Goal: Task Accomplishment & Management: Use online tool/utility

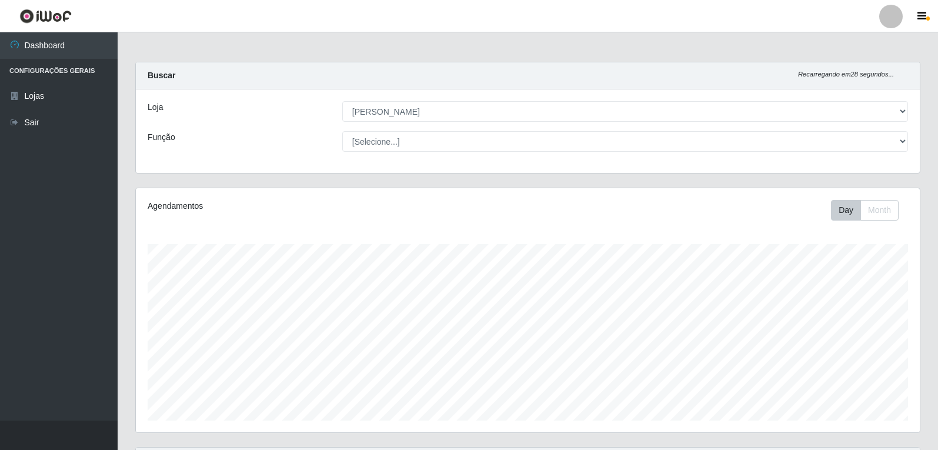
select select "523"
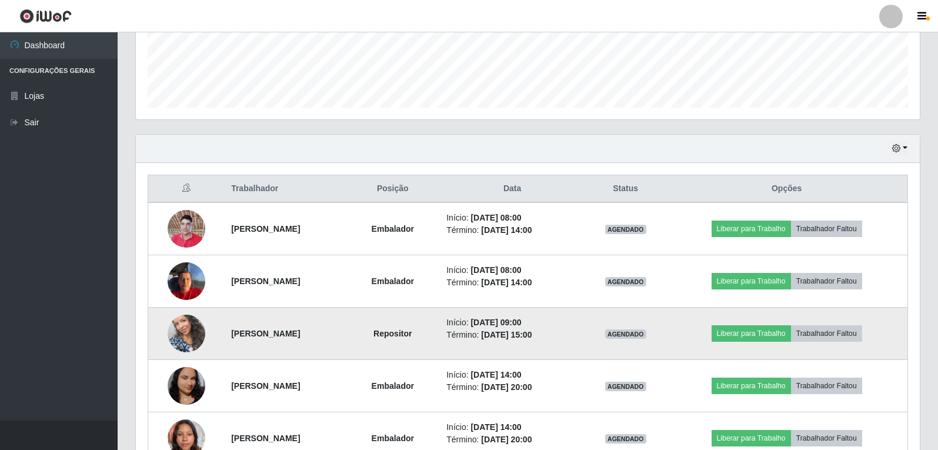
scroll to position [294, 0]
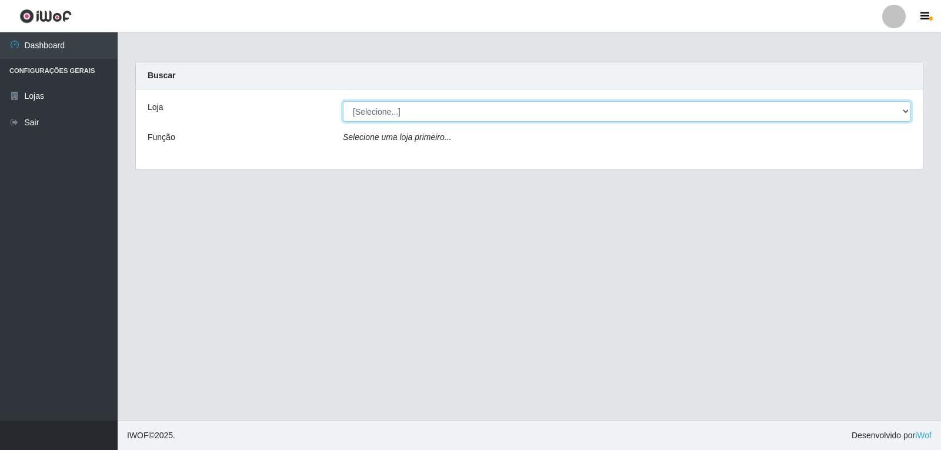
click at [874, 114] on select "[Selecione...] [PERSON_NAME]" at bounding box center [627, 111] width 568 height 21
select select "523"
click at [343, 101] on select "[Selecione...] [PERSON_NAME]" at bounding box center [627, 111] width 568 height 21
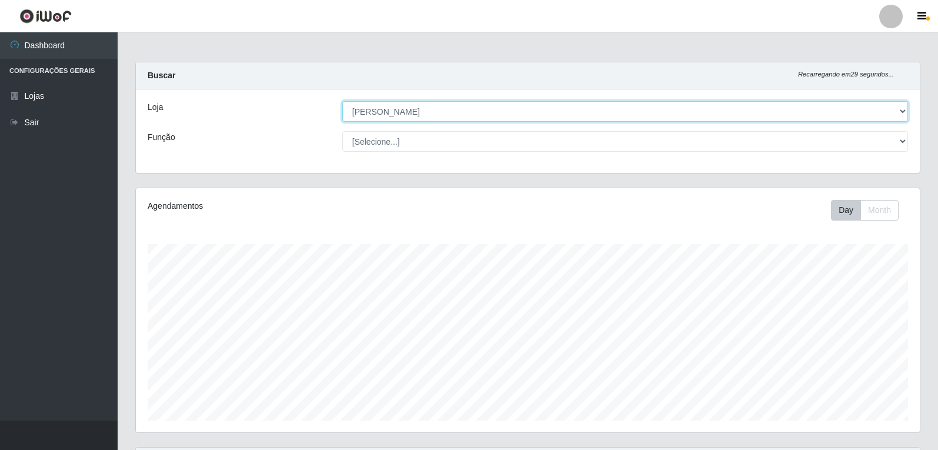
scroll to position [244, 784]
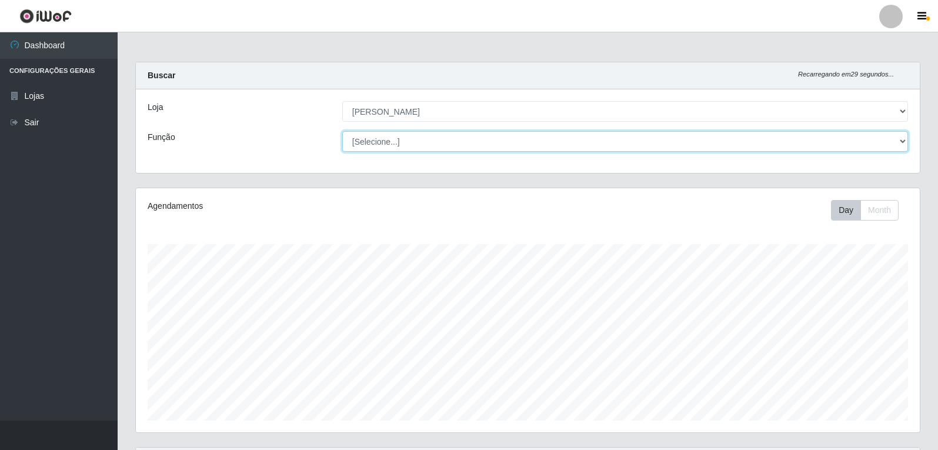
click at [861, 136] on select "[Selecione...] Embalador Embalador + Embalador ++ Repositor Repositor + Reposit…" at bounding box center [625, 141] width 566 height 21
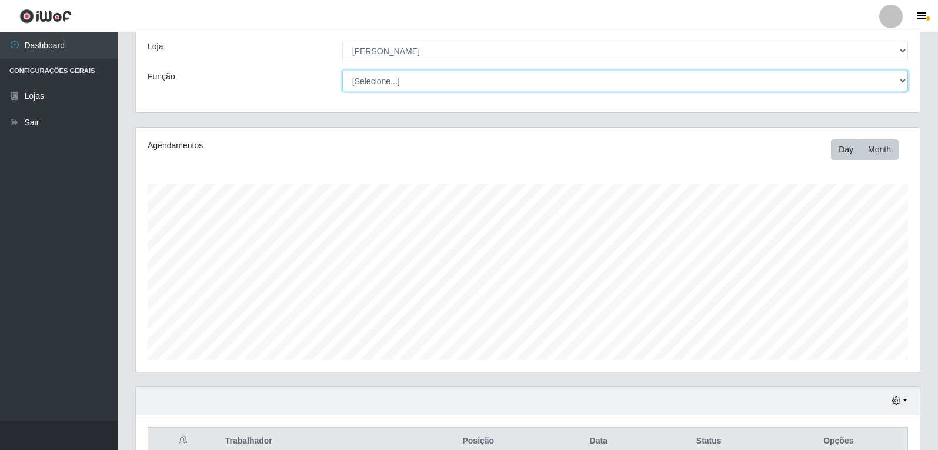
scroll to position [122, 0]
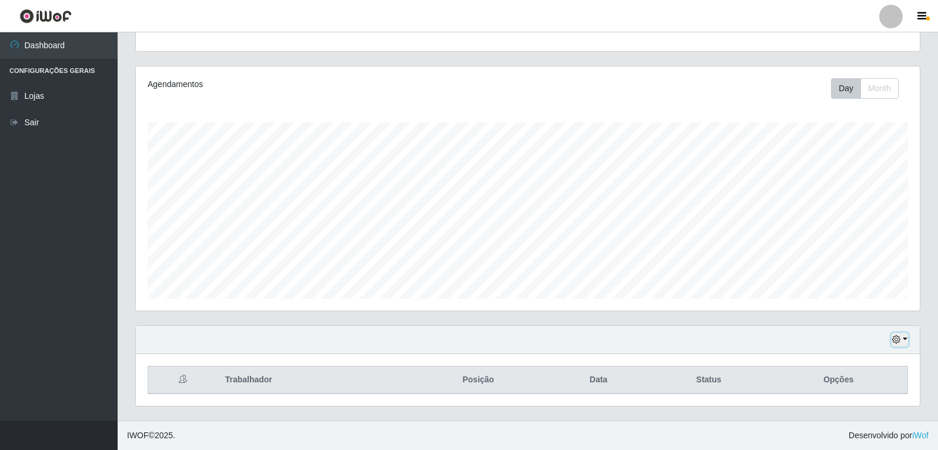
click at [901, 338] on icon "button" at bounding box center [896, 339] width 8 height 8
click at [881, 305] on button "1 Semana" at bounding box center [861, 296] width 93 height 25
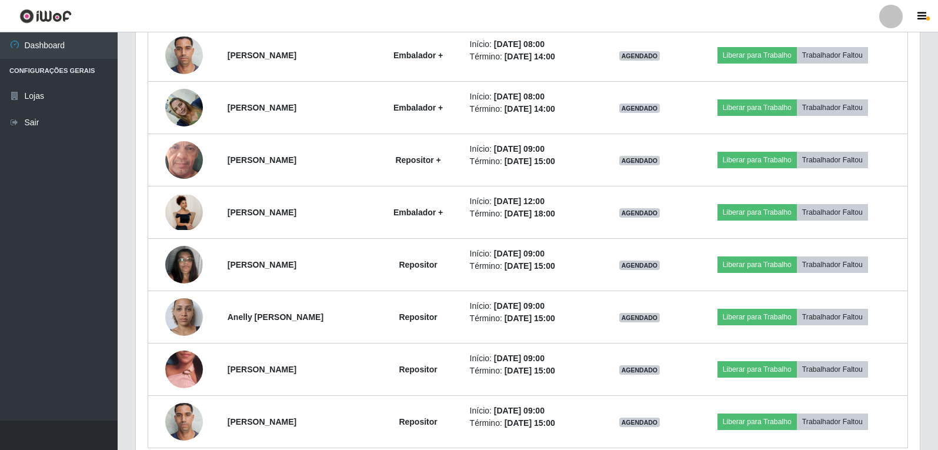
scroll to position [1221, 0]
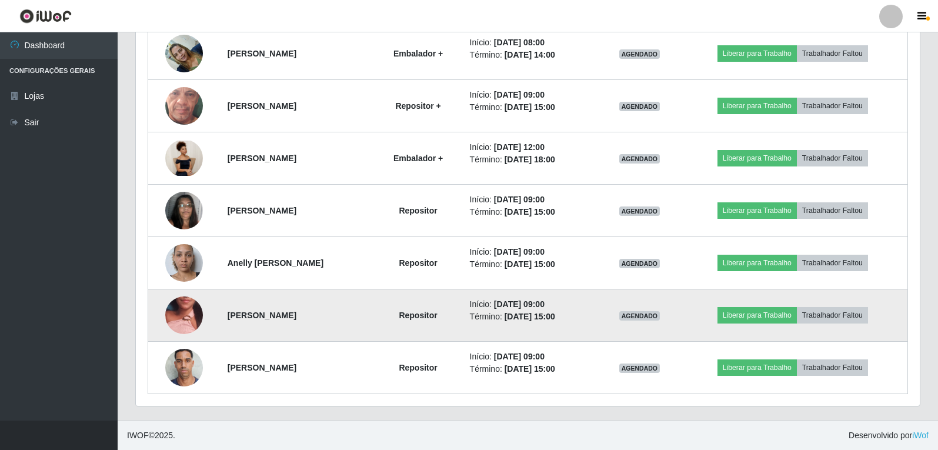
click at [179, 304] on img at bounding box center [184, 314] width 38 height 85
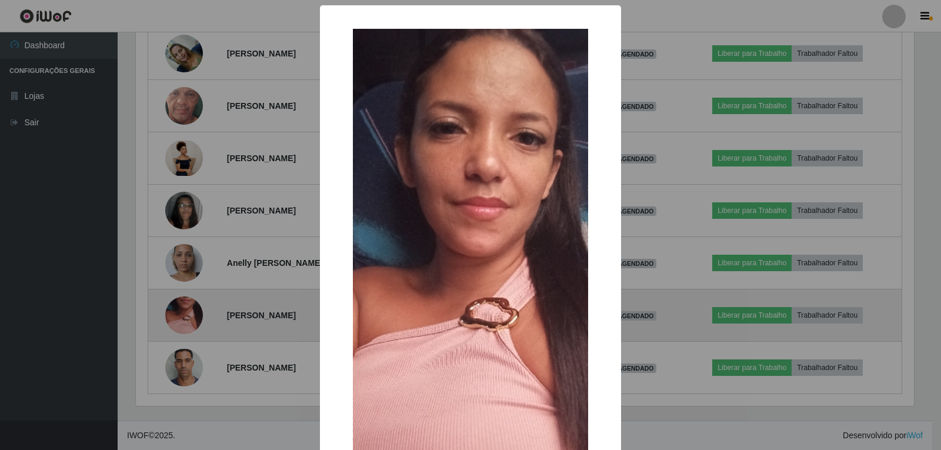
click at [179, 304] on div "× OK Cancel" at bounding box center [470, 225] width 941 height 450
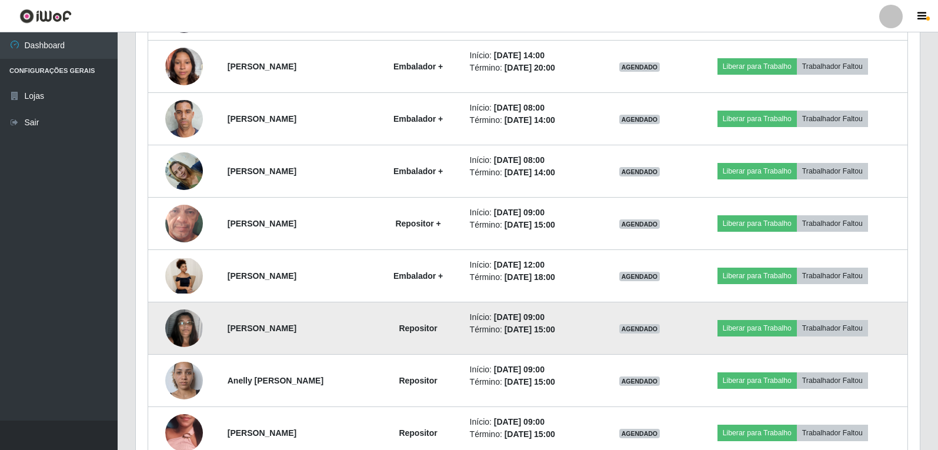
scroll to position [1045, 0]
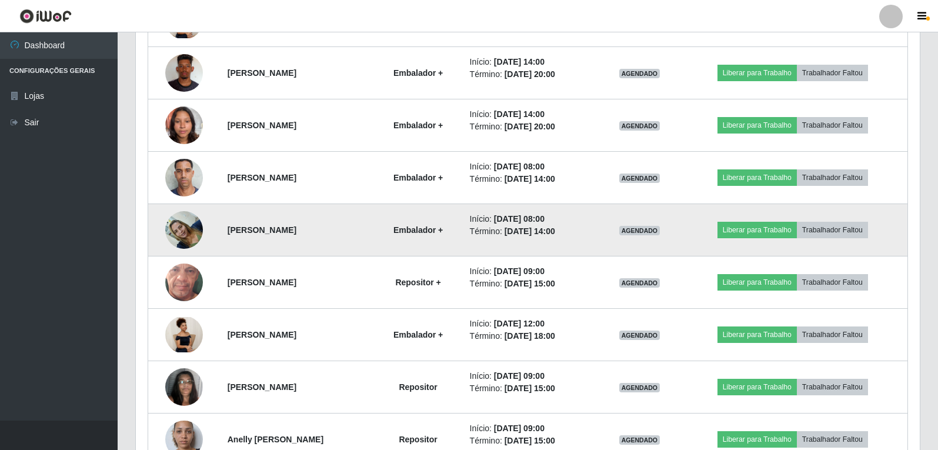
click at [182, 225] on img at bounding box center [184, 230] width 38 height 50
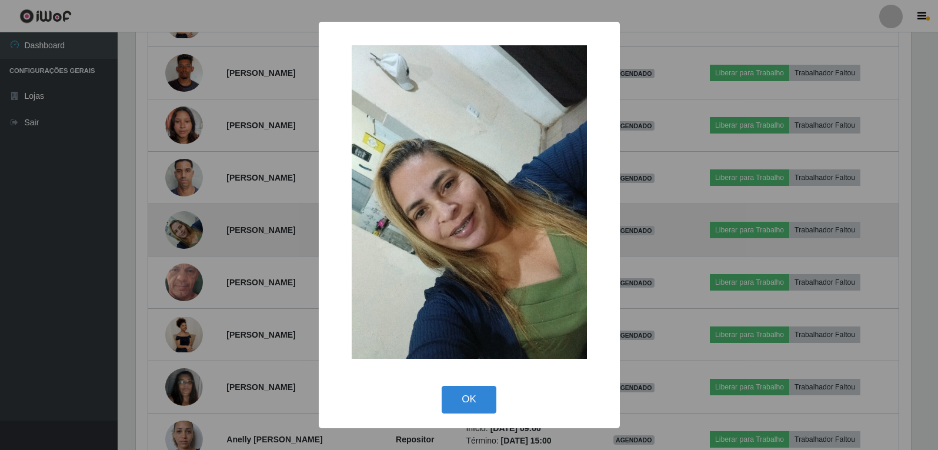
scroll to position [244, 778]
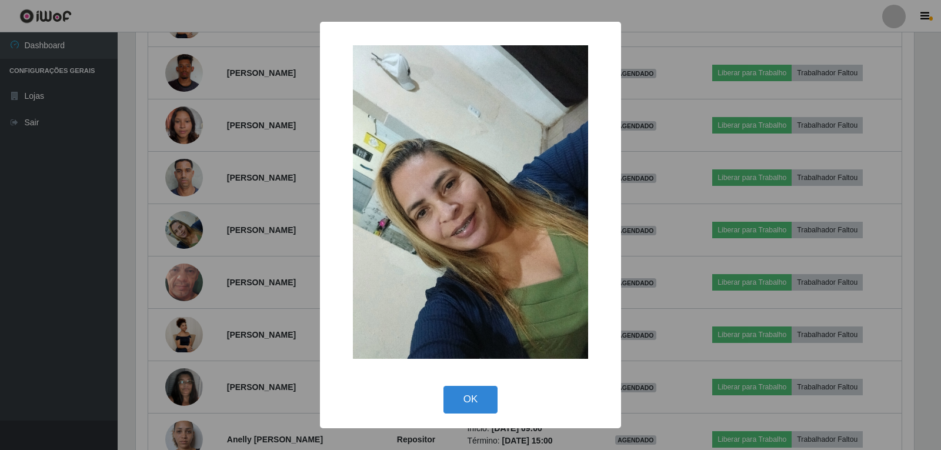
click at [262, 256] on div "× OK Cancel" at bounding box center [470, 225] width 941 height 450
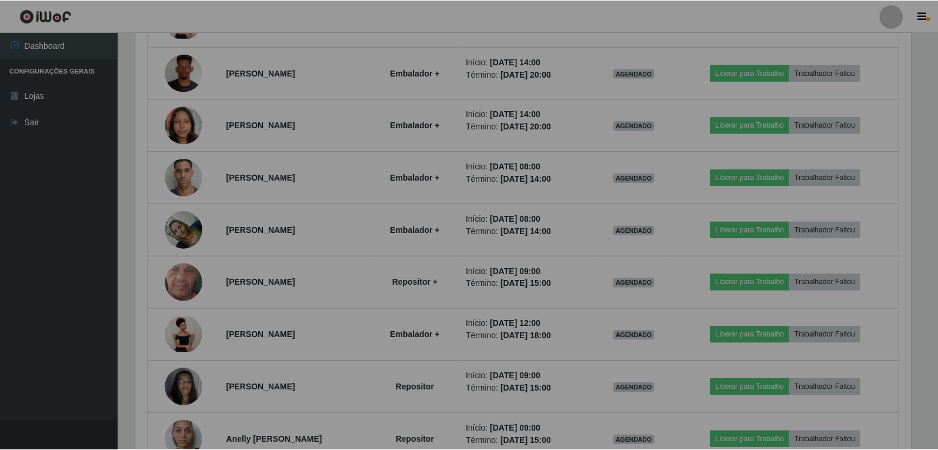
scroll to position [244, 784]
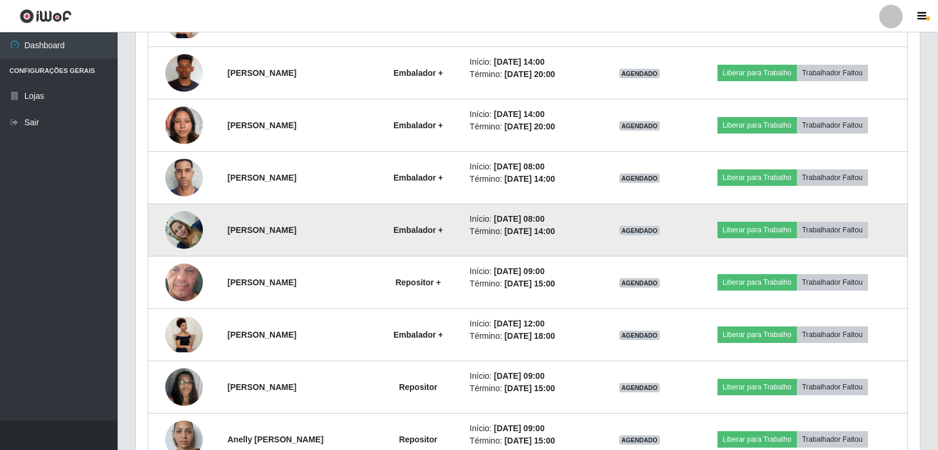
click at [178, 233] on img at bounding box center [184, 230] width 38 height 50
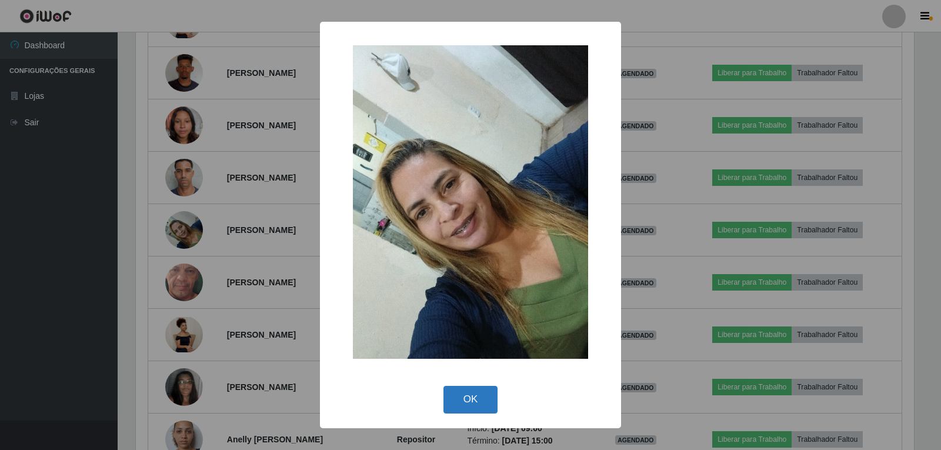
click at [456, 412] on button "OK" at bounding box center [471, 400] width 55 height 28
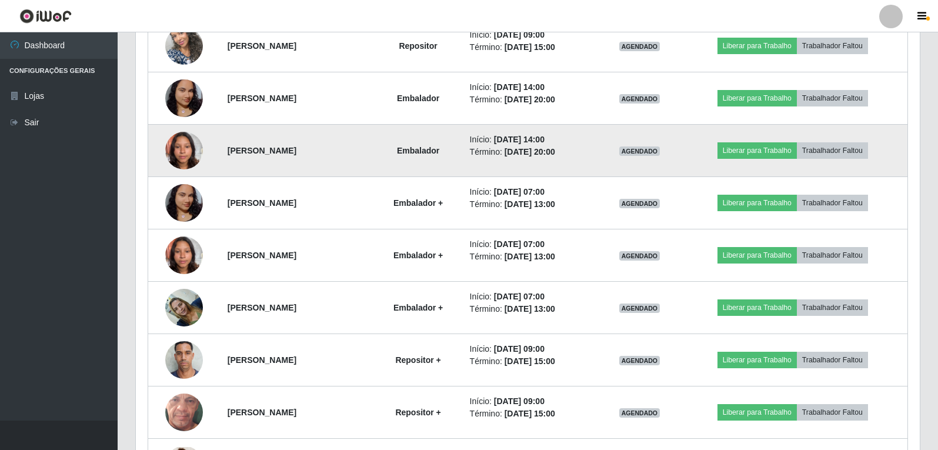
scroll to position [574, 0]
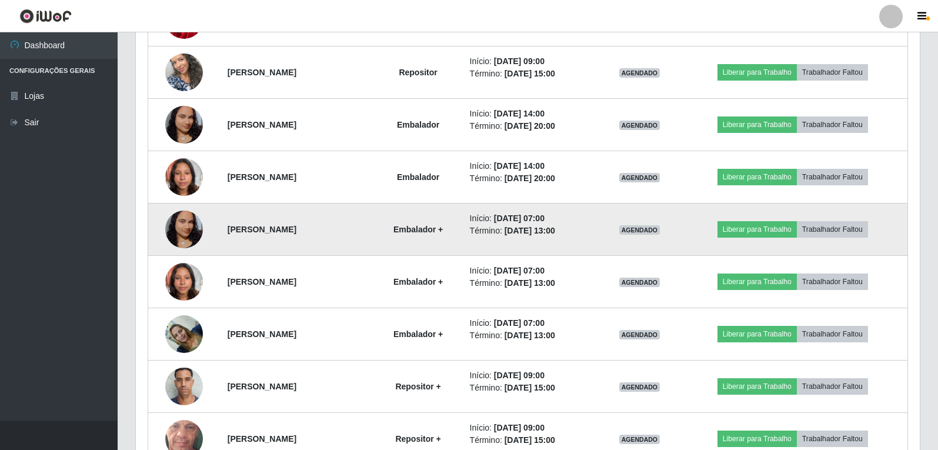
click at [196, 221] on img at bounding box center [184, 230] width 38 height 84
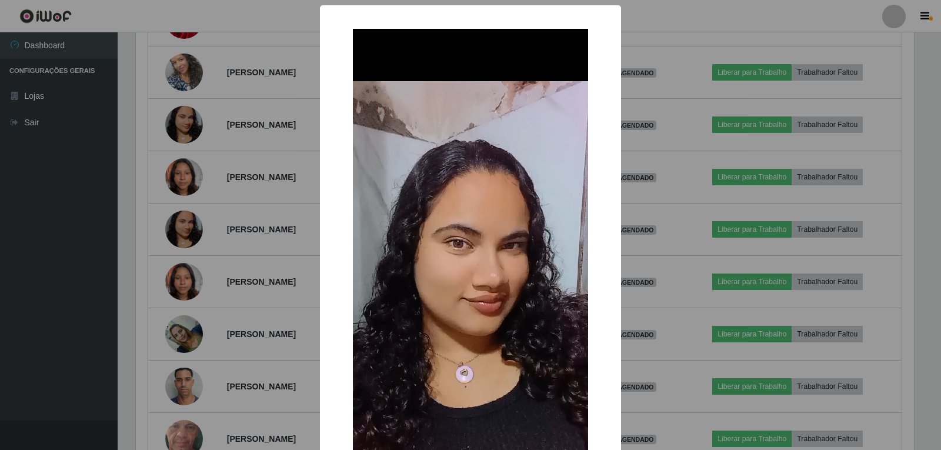
click at [209, 221] on div "× OK Cancel" at bounding box center [470, 225] width 941 height 450
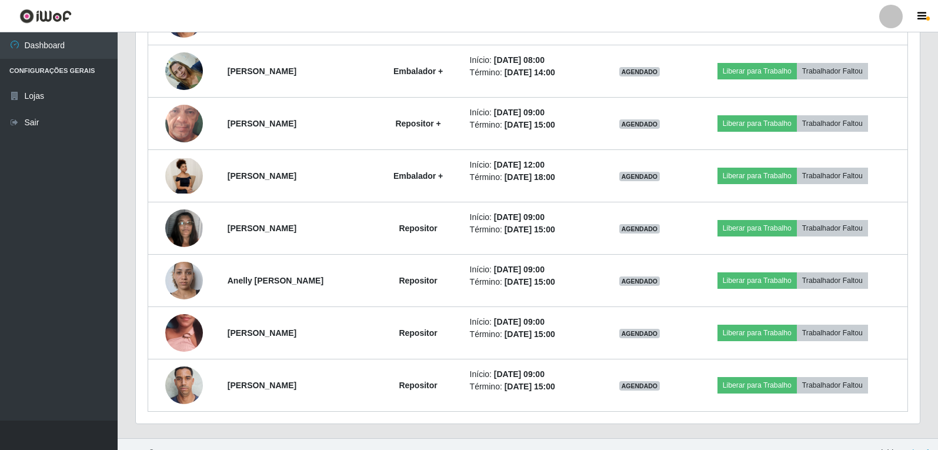
scroll to position [1221, 0]
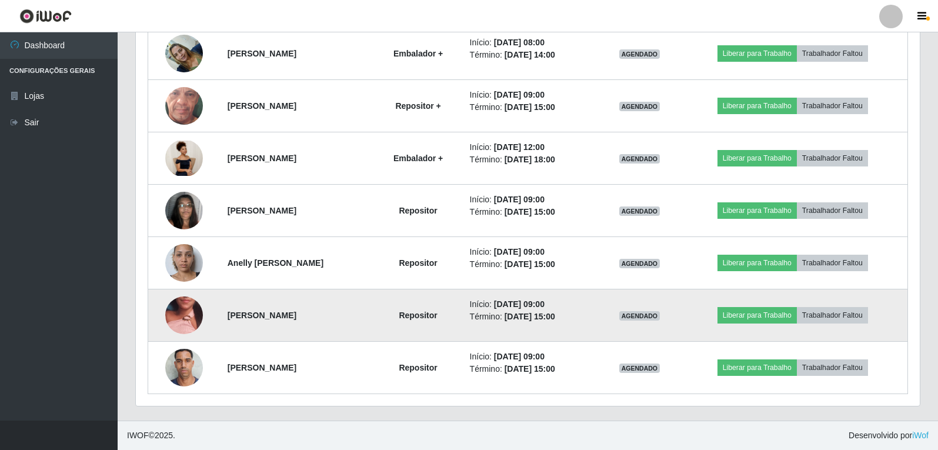
click at [187, 319] on img at bounding box center [184, 314] width 38 height 85
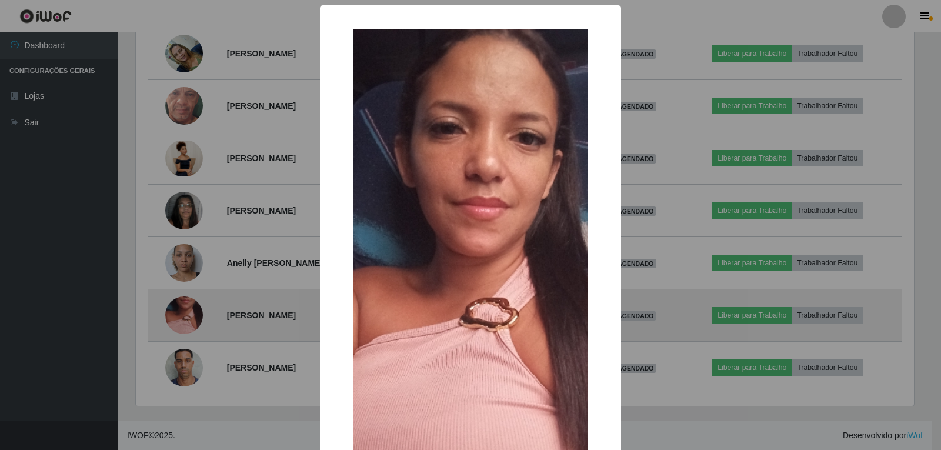
click at [187, 319] on div "× OK Cancel" at bounding box center [470, 225] width 941 height 450
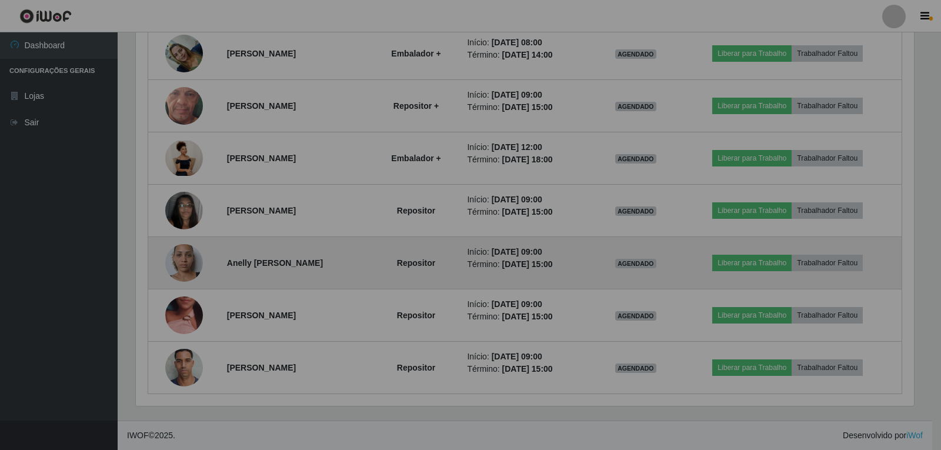
scroll to position [244, 784]
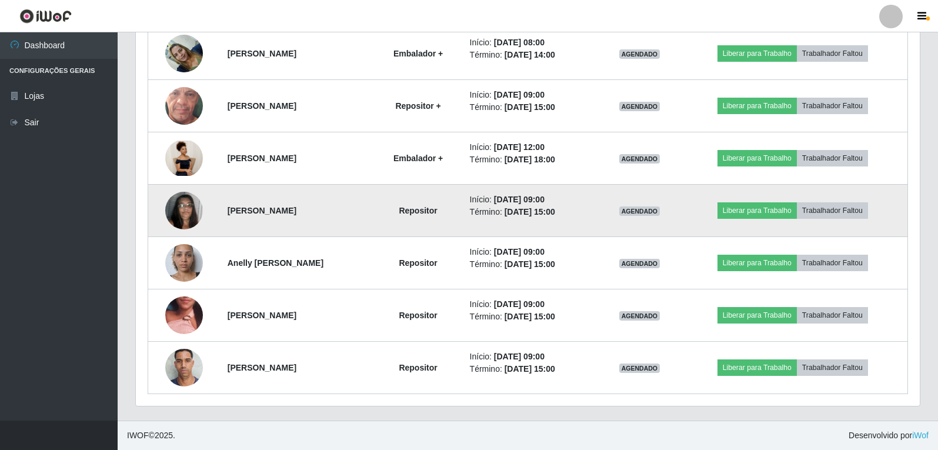
click at [186, 208] on img at bounding box center [184, 210] width 38 height 50
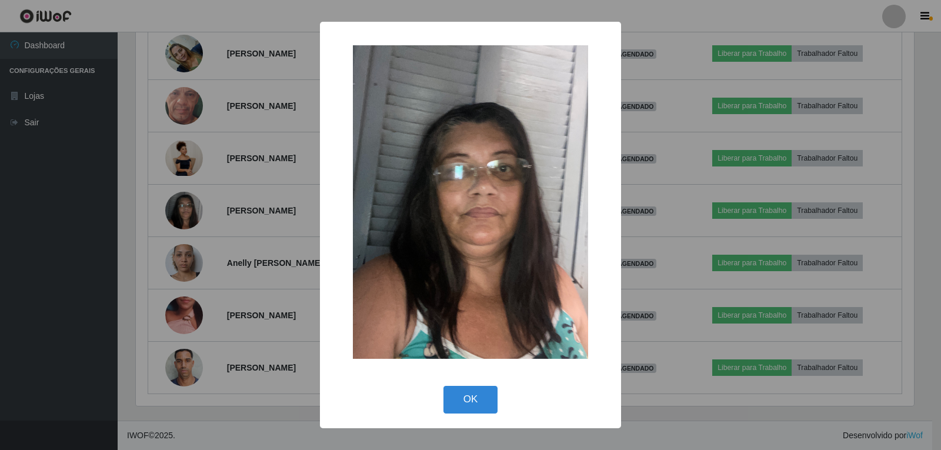
click at [208, 209] on div "× OK Cancel" at bounding box center [470, 225] width 941 height 450
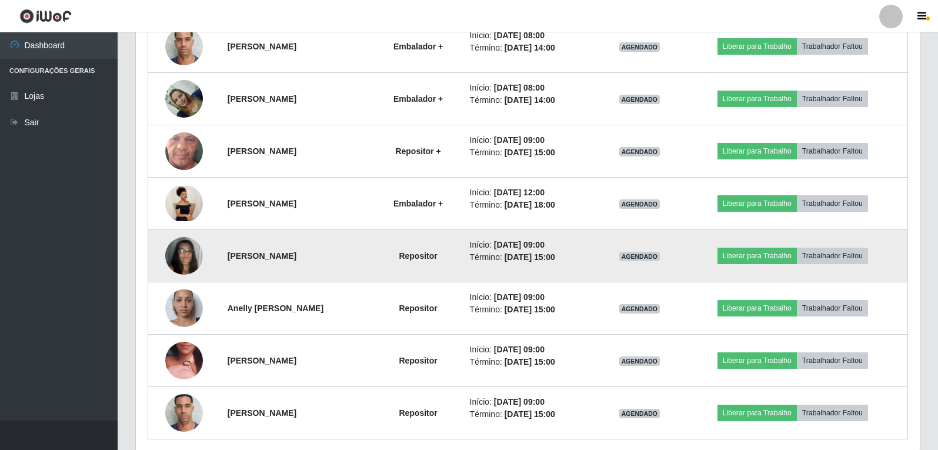
scroll to position [1162, 0]
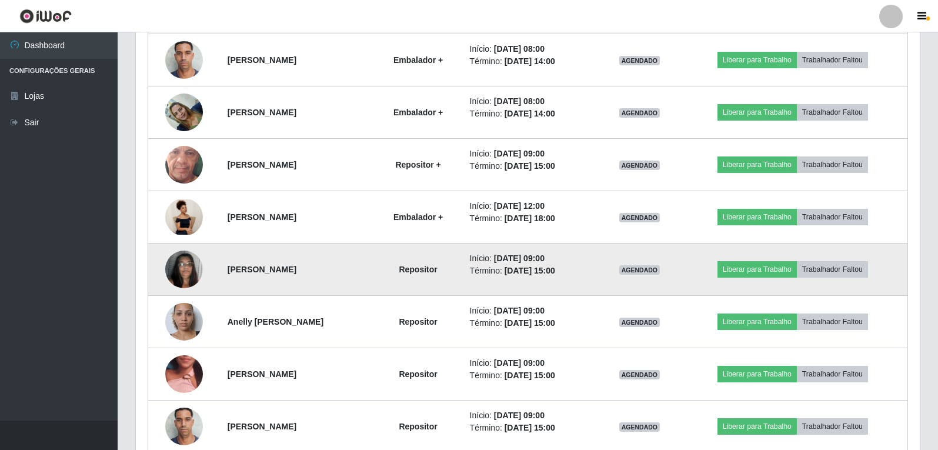
click at [183, 268] on img at bounding box center [184, 269] width 38 height 50
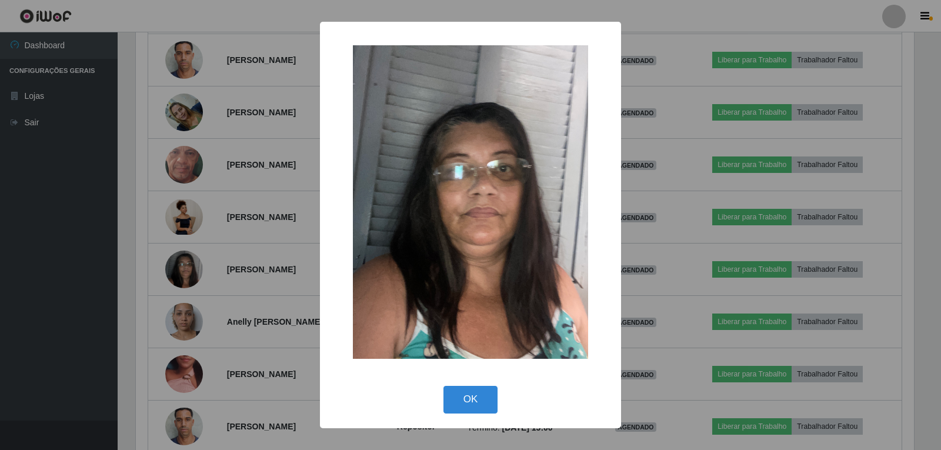
click at [581, 17] on div "× OK Cancel" at bounding box center [470, 225] width 941 height 450
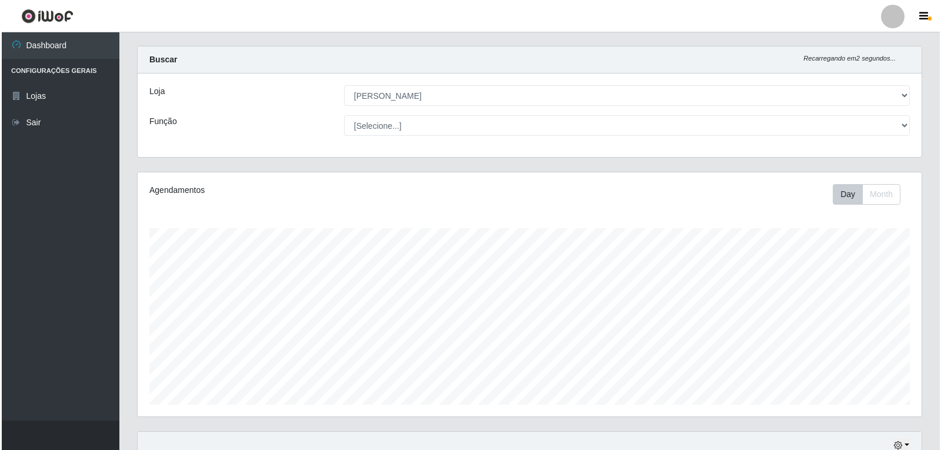
scroll to position [0, 0]
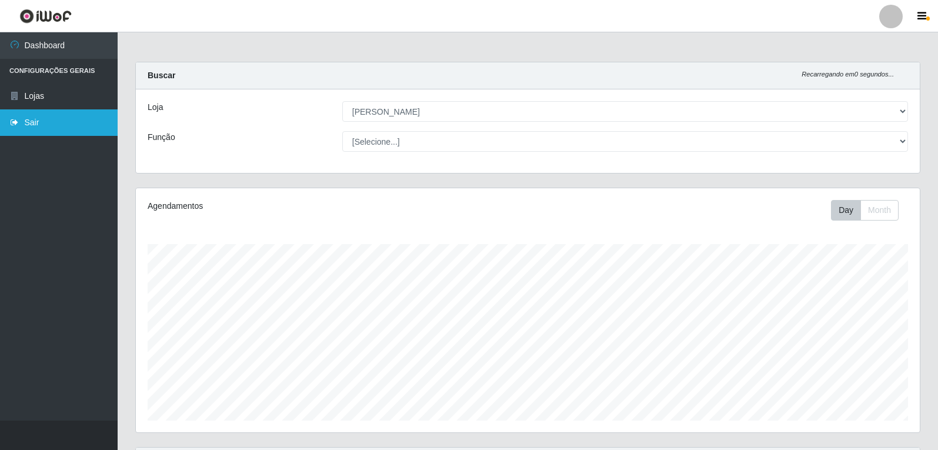
click at [58, 111] on link "Sair" at bounding box center [59, 122] width 118 height 26
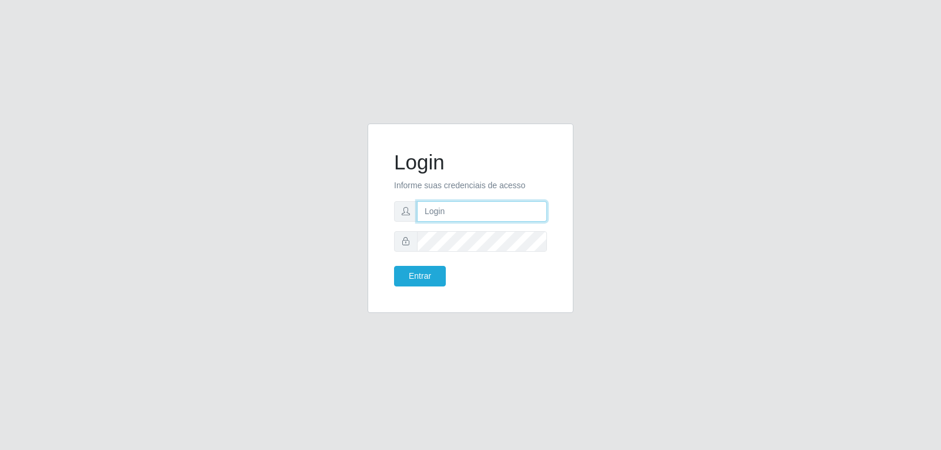
type input "[EMAIL_ADDRESS][DOMAIN_NAME]"
